Goal: Entertainment & Leisure: Browse casually

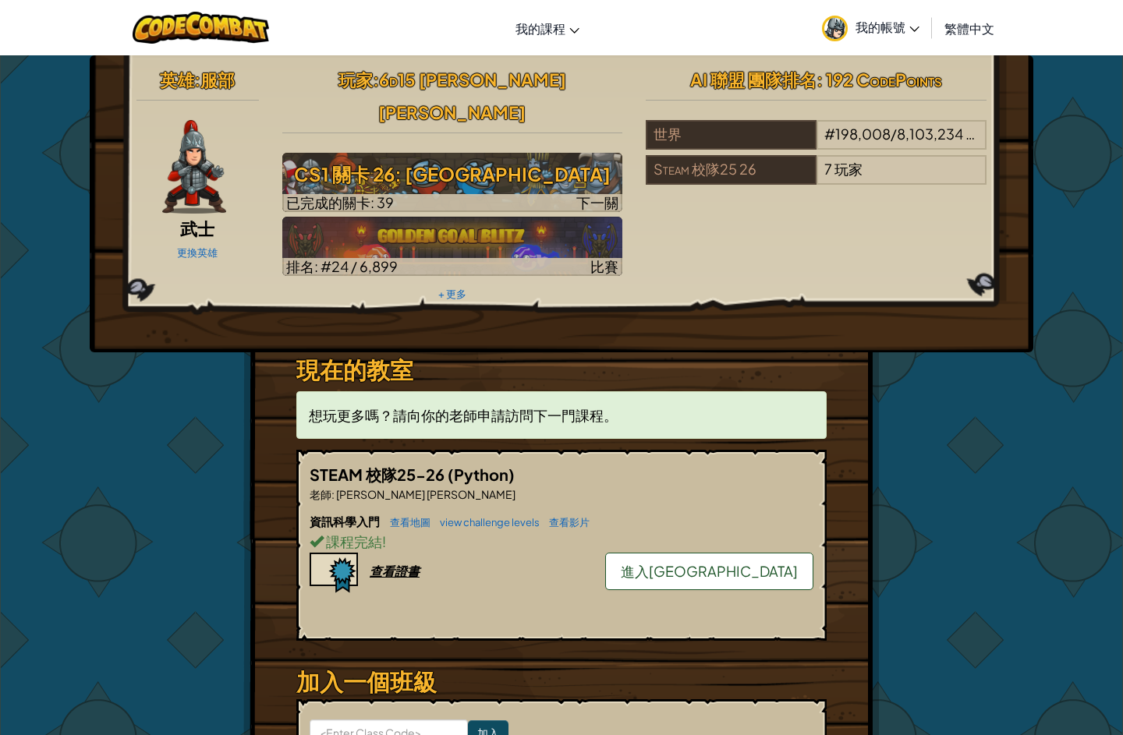
click at [520, 217] on img at bounding box center [452, 246] width 341 height 59
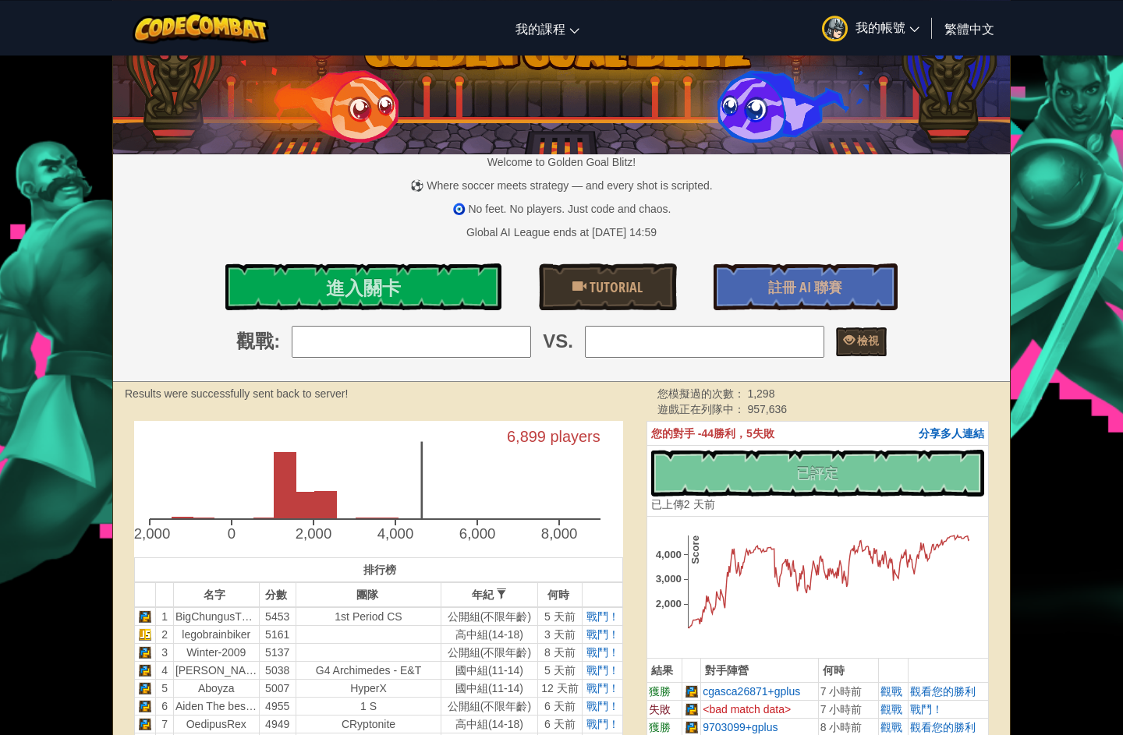
scroll to position [50, 0]
